Goal: Obtain resource: Obtain resource

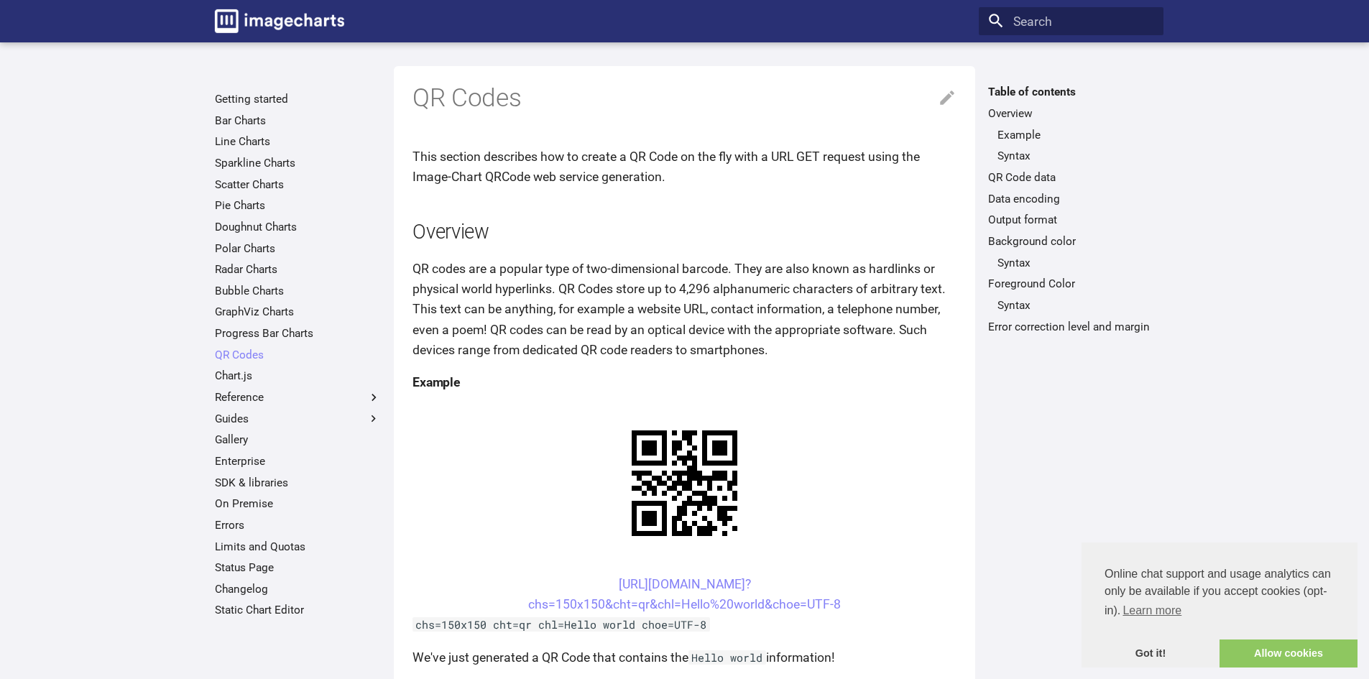
drag, startPoint x: 590, startPoint y: 448, endPoint x: 840, endPoint y: 473, distance: 251.2
click at [840, 574] on center "[URL][DOMAIN_NAME]? chs=150x150&cht=qr&chl=Hello%20world&choe=UTF-8" at bounding box center [684, 594] width 544 height 40
copy link "[URL][DOMAIN_NAME]? chs=150x150&cht=qr&chl=Hello%20world&choe=UTF-8"
drag, startPoint x: 703, startPoint y: 453, endPoint x: 695, endPoint y: 450, distance: 8.2
click at [703, 577] on link "[URL][DOMAIN_NAME]? chs=150x150&cht=qr&chl=Hello%20world&choe=UTF-8" at bounding box center [684, 594] width 313 height 34
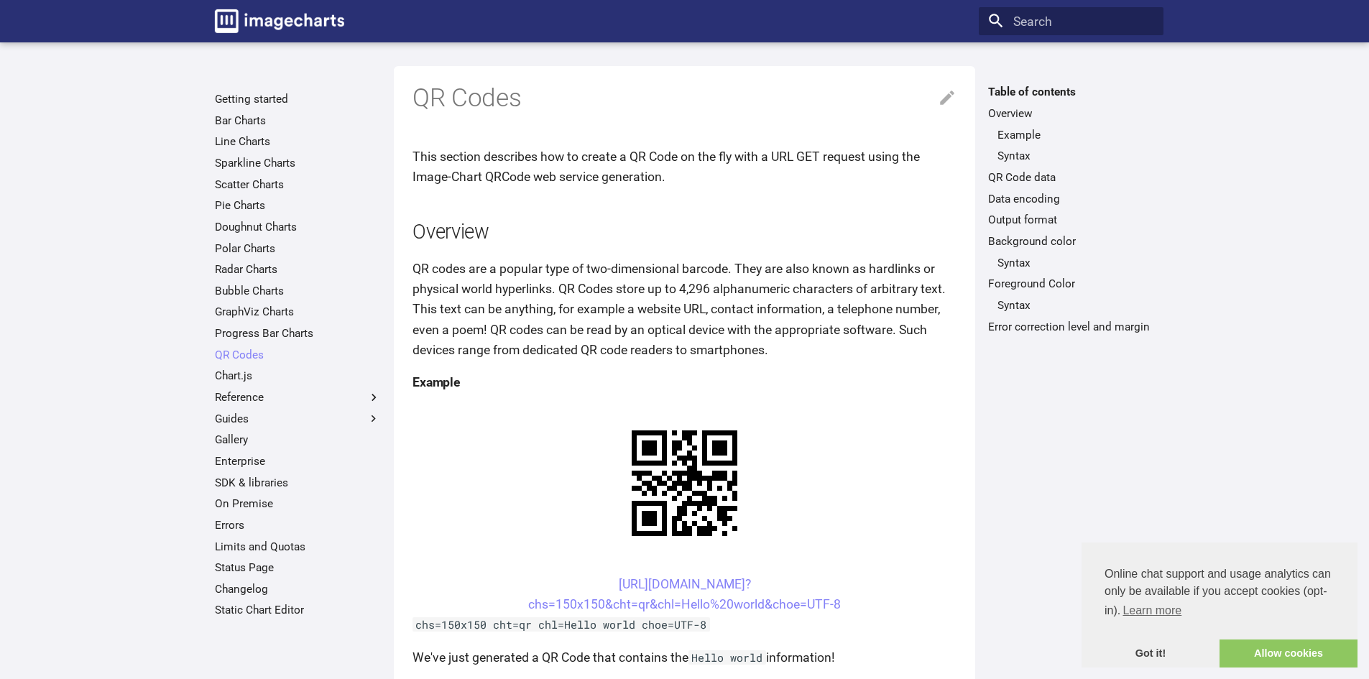
drag, startPoint x: 595, startPoint y: 444, endPoint x: 682, endPoint y: 464, distance: 89.2
click at [682, 574] on center "[URL][DOMAIN_NAME]? chs=150x150&cht=qr&chl=Hello%20world&choe=UTF-8" at bounding box center [684, 594] width 544 height 40
copy link "[URL][DOMAIN_NAME]? chs=150x150&cht=qr&chl="
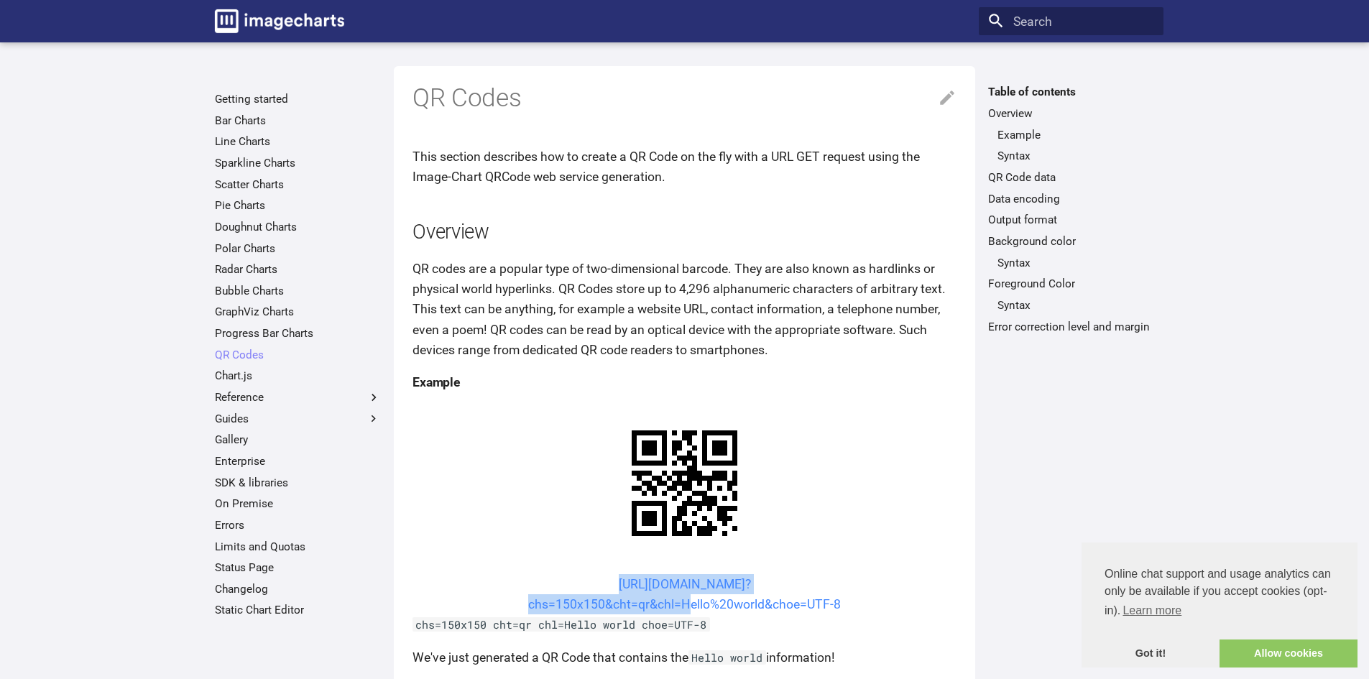
copy link "[URL][DOMAIN_NAME]? chs=150x150&cht=qr&chl="
